Goal: Task Accomplishment & Management: Use online tool/utility

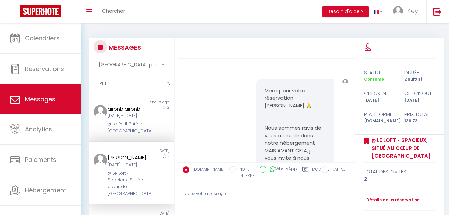
select select "message"
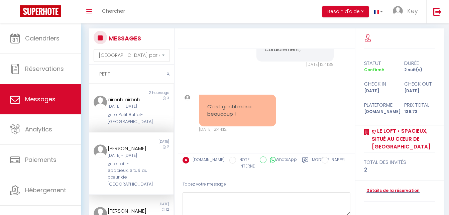
click at [137, 76] on input "PETIT" at bounding box center [131, 74] width 85 height 19
paste input "Vallade"
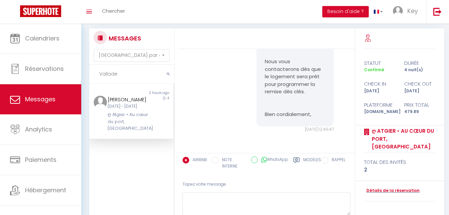
click at [128, 110] on div "Mer 10 Sep - Dim 14 Sep" at bounding box center [128, 106] width 40 height 6
click at [296, 161] on icon at bounding box center [296, 160] width 7 height 7
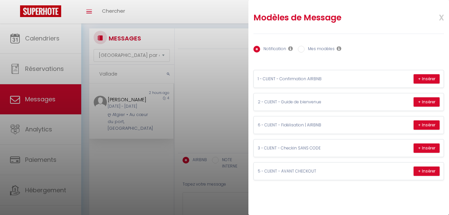
click at [235, 118] on div at bounding box center [224, 107] width 449 height 215
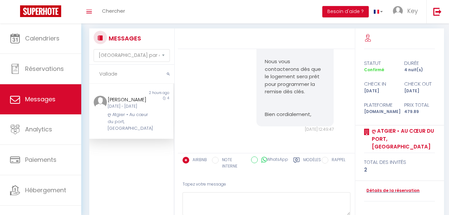
click at [131, 80] on input "Vallade" at bounding box center [131, 74] width 85 height 19
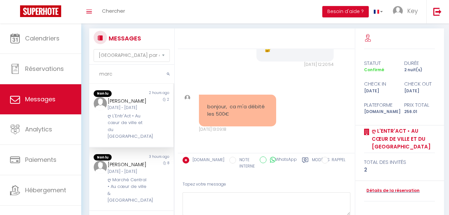
type input "marc"
click at [111, 111] on div "Ven 12 Sep - Dim 14 Sep" at bounding box center [128, 108] width 40 height 6
click at [124, 108] on div "Ven 12 Sep - Dim 14 Sep" at bounding box center [128, 108] width 40 height 6
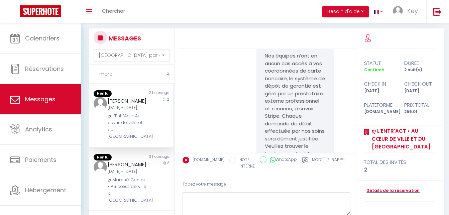
scroll to position [1282, 0]
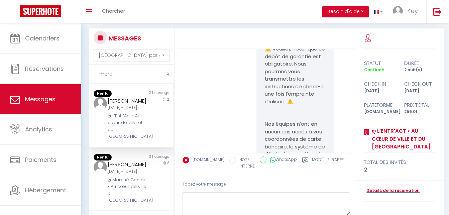
click at [286, 30] on link "https://superhote.com/applink/p/vvVRkiOH" at bounding box center [291, 26] width 52 height 7
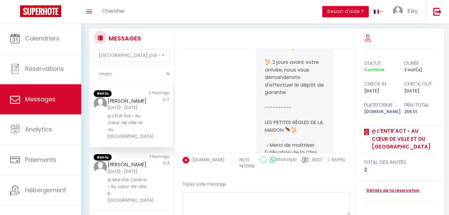
scroll to position [545, 0]
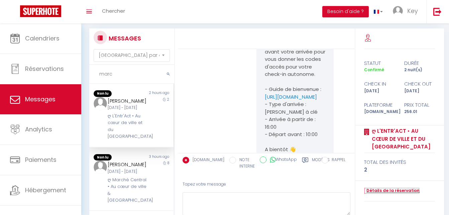
click at [388, 188] on link "Détails de la réservation" at bounding box center [391, 190] width 55 height 6
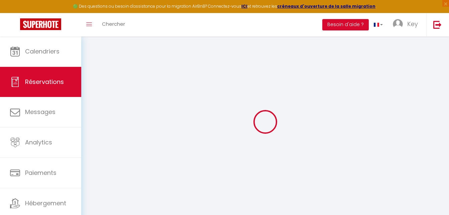
select select
checkbox input "false"
select select
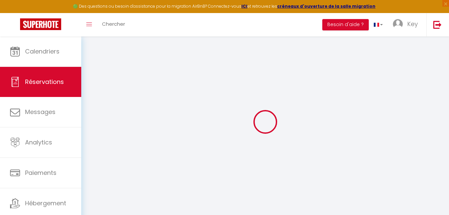
checkbox input "false"
type textarea "** THIS RESERVATION HAS BEEN PRE-PAID ** Reservation has a cancellation grace p…"
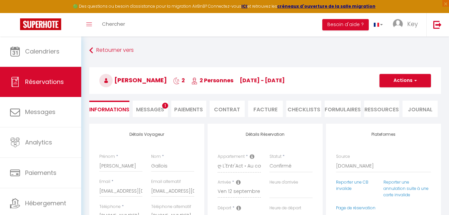
click at [184, 110] on li "Paiements" at bounding box center [188, 109] width 35 height 16
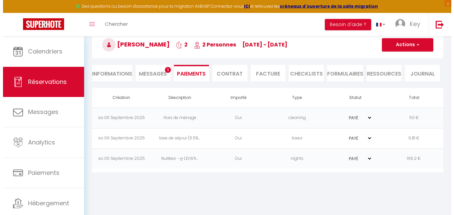
scroll to position [36, 0]
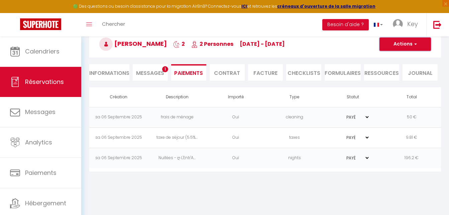
click at [415, 49] on button "Actions" at bounding box center [404, 43] width 51 height 13
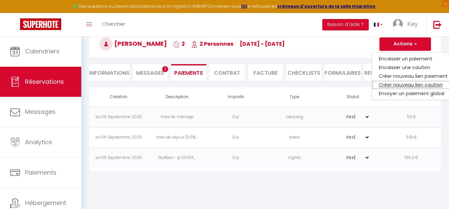
click at [408, 86] on link "Créer nouveau lien caution" at bounding box center [413, 84] width 82 height 9
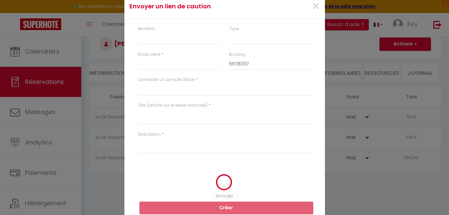
select select "nights"
type input "mgallo.660771@guest.booking.com"
select select "5091"
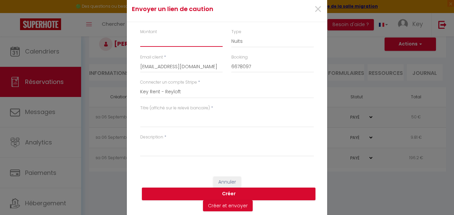
click at [186, 37] on input "Montant" at bounding box center [181, 41] width 82 height 12
type input "500"
click at [186, 124] on textarea "Titre (affiché sur le relevé bancaire)" at bounding box center [227, 119] width 174 height 16
paste textarea "Deposit - 6678097 - Marc Gallois - ღ L'Entr'Act • Au cœur de ville et du vieux …"
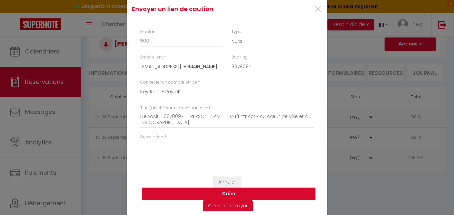
type textarea "Deposit - 6678097 - Marc Gallois - ღ L'Entr'Act • Au cœur de ville et du vieux …"
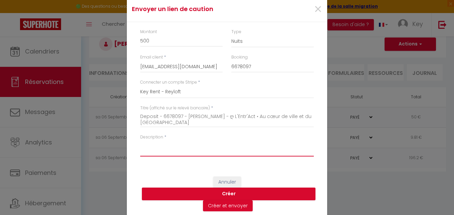
click at [171, 151] on textarea "Description" at bounding box center [227, 148] width 174 height 16
paste textarea "Deposit - 6678097 - 2025-09-12 - Marc Gallois - ღ L'Entr'Act • Au cœur de ville…"
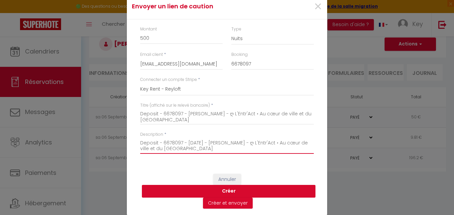
scroll to position [3, 0]
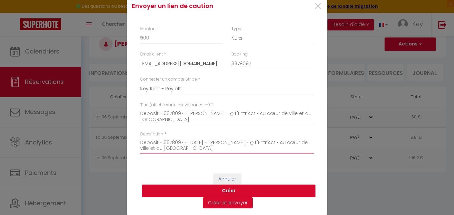
type textarea "Deposit - 6678097 - 2025-09-12 - Marc Gallois - ღ L'Entr'Act • Au cœur de ville…"
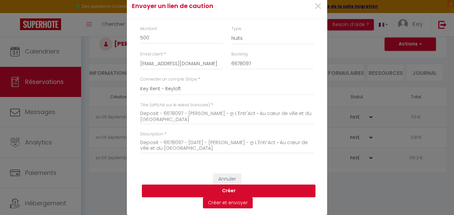
click at [205, 189] on button "Créer" at bounding box center [229, 190] width 174 height 13
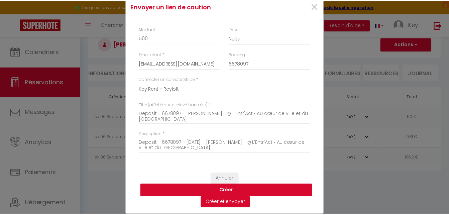
scroll to position [0, 0]
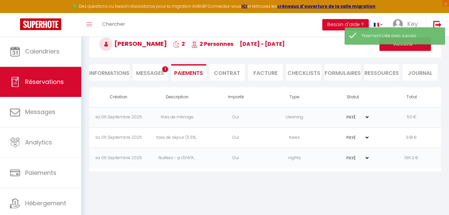
select select "0"
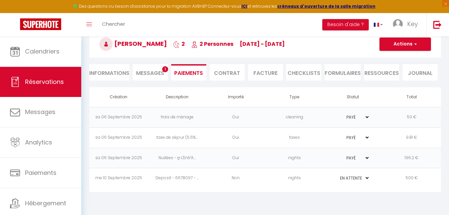
click at [227, 205] on body "🟢 Des questions ou besoin d'assistance pour la migration AirBnB? Connectez-vous…" at bounding box center [224, 107] width 449 height 215
click at [226, 186] on td "Non" at bounding box center [235, 178] width 58 height 20
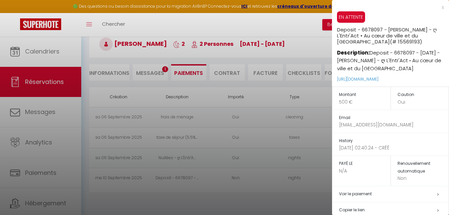
click at [361, 210] on h5 "Copier le lien" at bounding box center [394, 210] width 110 height 8
click at [128, 42] on div at bounding box center [224, 107] width 449 height 215
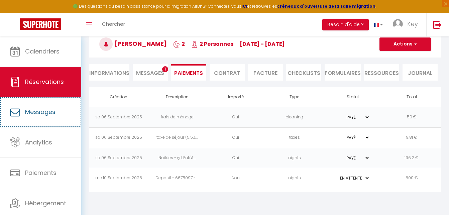
click at [42, 106] on link "Messages" at bounding box center [40, 112] width 81 height 30
select select "message"
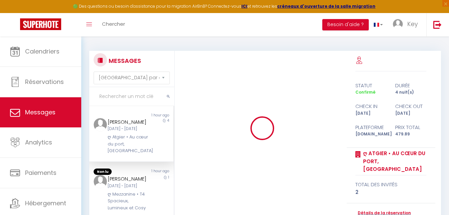
click at [140, 100] on input "text" at bounding box center [131, 96] width 85 height 19
paste input "guessab"
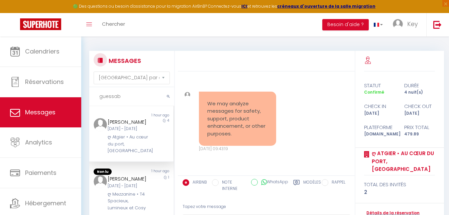
scroll to position [1732, 0]
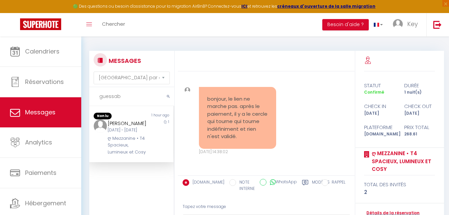
type input "guessab"
click at [141, 151] on div "ღ Mezzanine • T4 Spacieux, Lumineux et Cosy" at bounding box center [128, 145] width 40 height 20
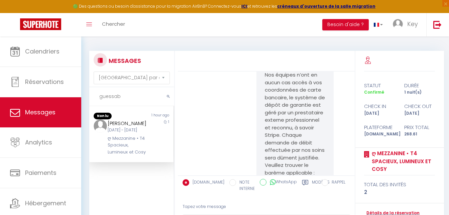
scroll to position [1255, 0]
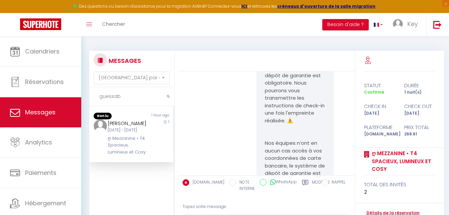
click at [280, 49] on link "https://superhote.com/applink/p/UwL67ZU1" at bounding box center [291, 45] width 52 height 7
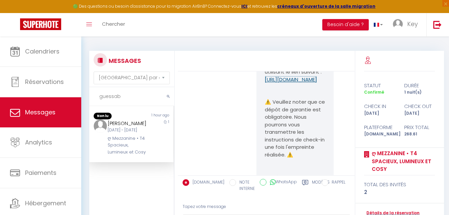
scroll to position [1289, 0]
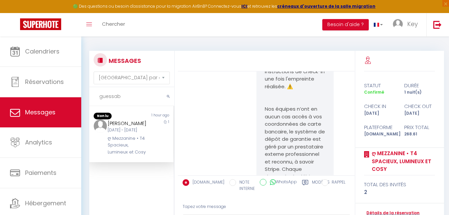
drag, startPoint x: 317, startPoint y: 121, endPoint x: 267, endPoint y: 103, distance: 52.6
click at [267, 103] on pre "Bonjourkarim, Comme précisé sur notre annonce ainsi que sur le mail de confirma…" at bounding box center [295, 41] width 60 height 519
copy p "https://superhote.com/applink/p/UwL67ZU1"
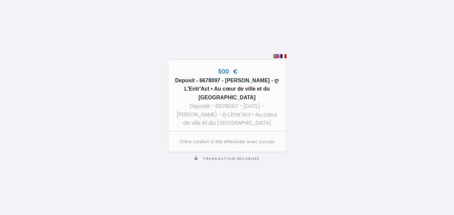
drag, startPoint x: 184, startPoint y: 80, endPoint x: 265, endPoint y: 96, distance: 82.3
click at [265, 96] on h5 "Deposit - 6678097 - Marc Gallois - ღ L'Entr'Act • Au cœur de ville et du vieux …" at bounding box center [227, 89] width 106 height 26
copy h5 "Deposit - 6678097 - Marc Gallois - ღ L'Entr'Act • Au cœur de ville et du vieux …"
drag, startPoint x: 177, startPoint y: 106, endPoint x: 247, endPoint y: 122, distance: 72.7
click at [247, 122] on div "Deposit - 6678097 - 2025-09-12 - Marc Gallois - ღ L'Entr'Act • Au cœur de ville…" at bounding box center [227, 114] width 106 height 25
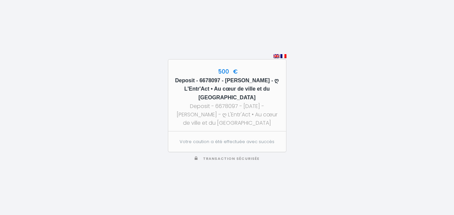
copy div "Deposit - 6678097 - 2025-09-12 - Marc Gallois - ღ L'Entr'Act • Au cœur de ville…"
